Goal: Navigation & Orientation: Understand site structure

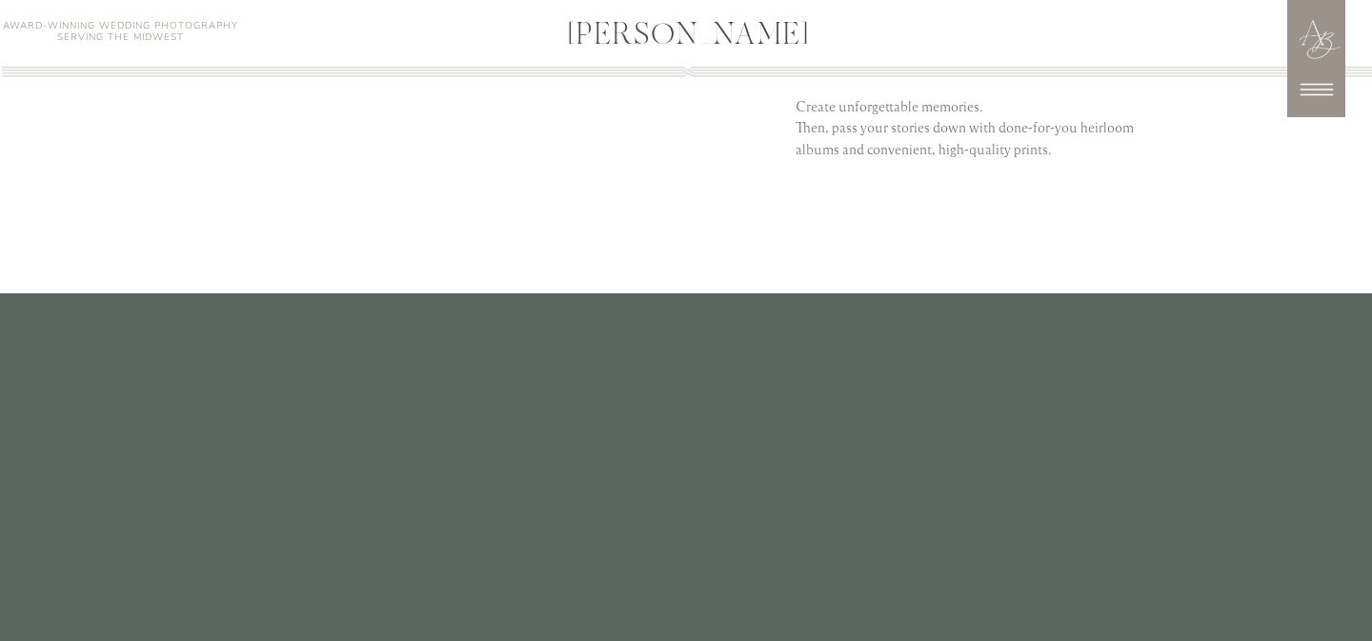
scroll to position [3187, 0]
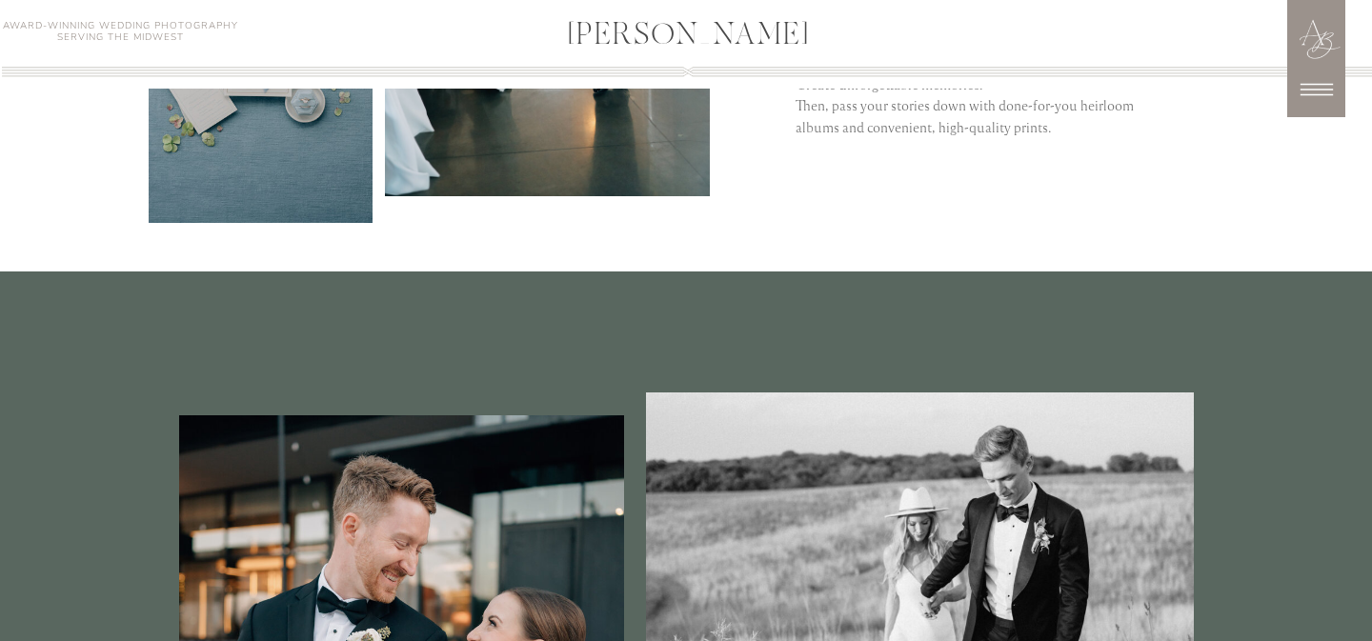
click at [1304, 105] on icon at bounding box center [1317, 90] width 48 height 48
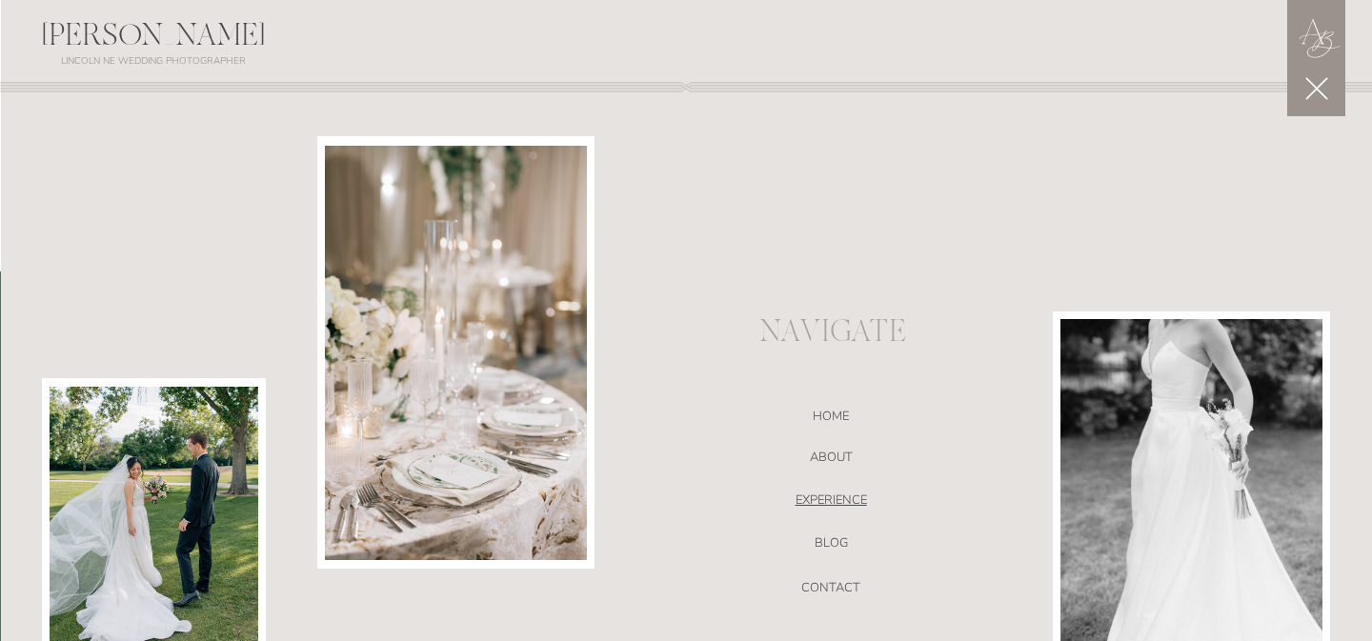
click at [833, 504] on nav "EXPERIENCE" at bounding box center [831, 503] width 404 height 19
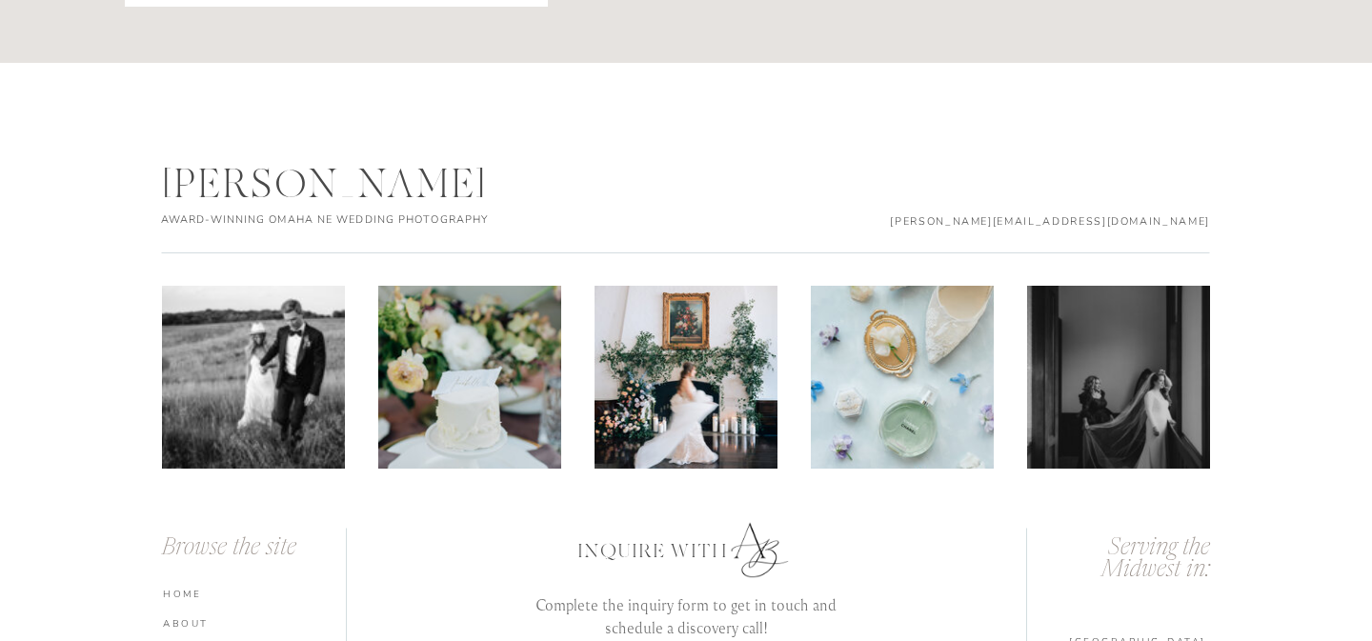
scroll to position [6655, 0]
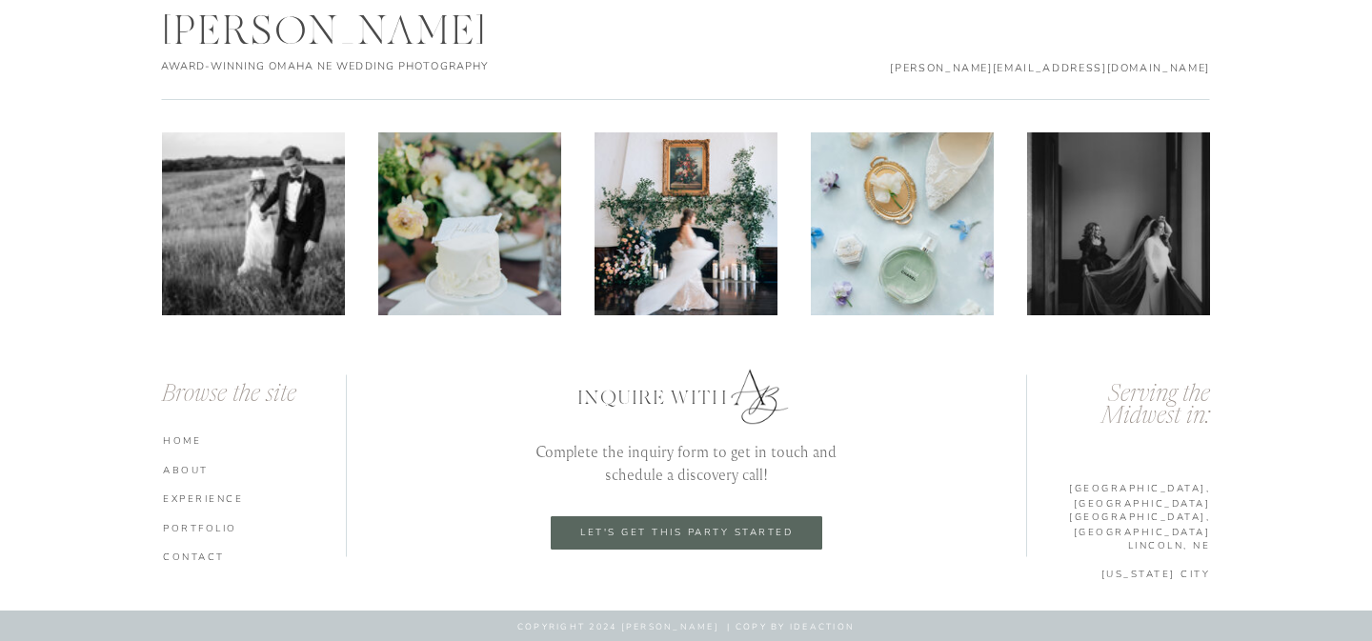
click at [186, 475] on nav "ABOUT" at bounding box center [257, 469] width 188 height 13
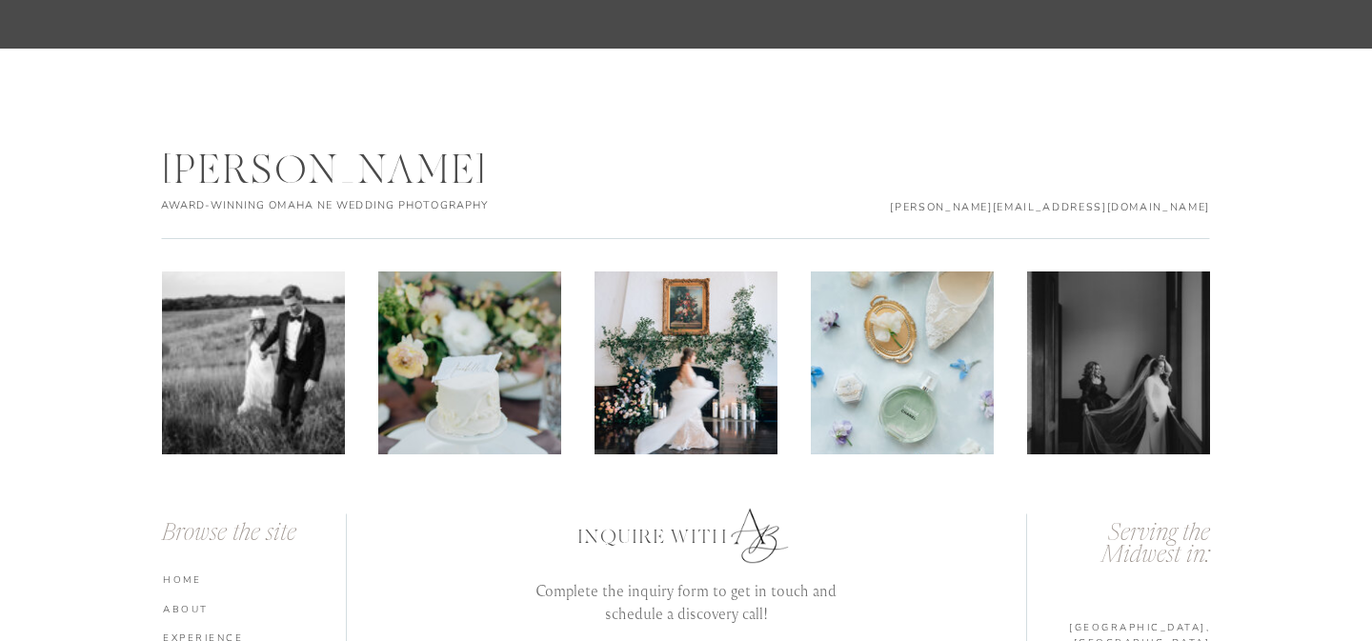
scroll to position [6420, 0]
